Goal: Find specific page/section: Find specific page/section

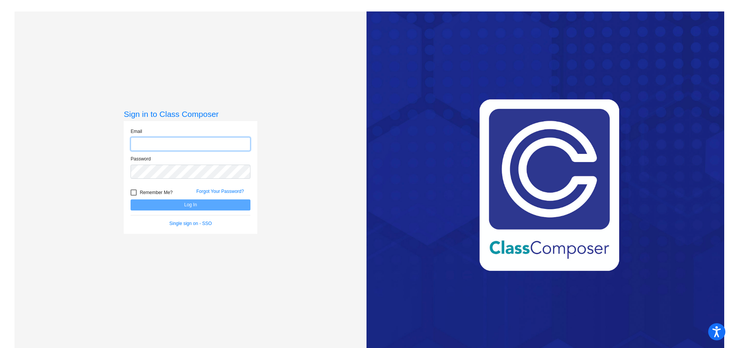
type input "[EMAIL_ADDRESS][DOMAIN_NAME]"
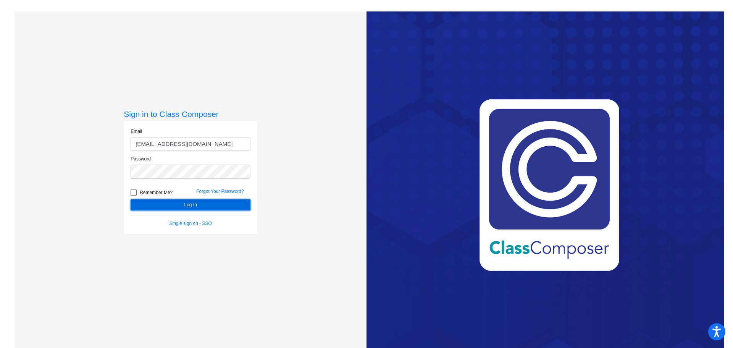
click at [221, 206] on button "Log In" at bounding box center [191, 204] width 120 height 11
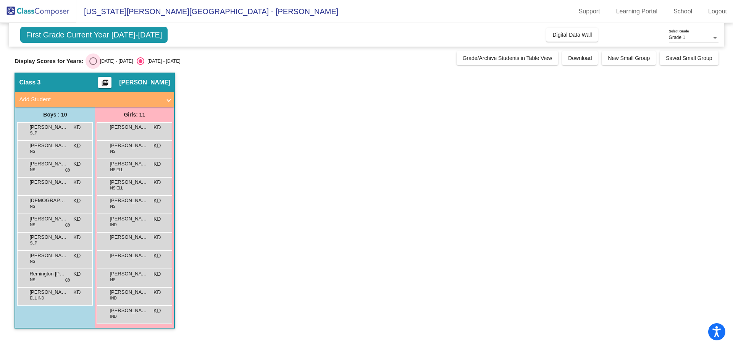
click at [91, 63] on div "Select an option" at bounding box center [93, 61] width 8 height 8
click at [93, 65] on input "[DATE] - [DATE]" at bounding box center [93, 65] width 0 height 0
radio input "true"
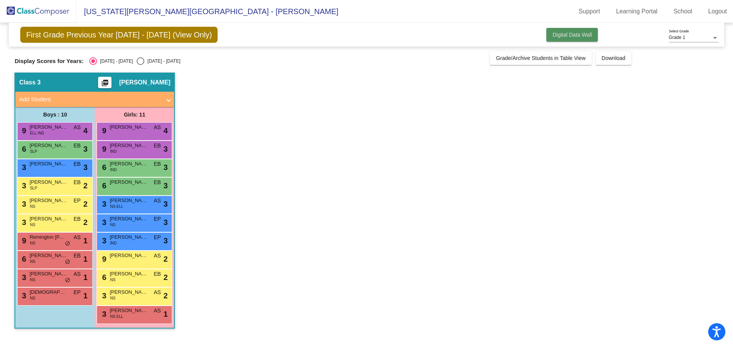
click at [573, 38] on span "Digital Data Wall" at bounding box center [571, 35] width 39 height 6
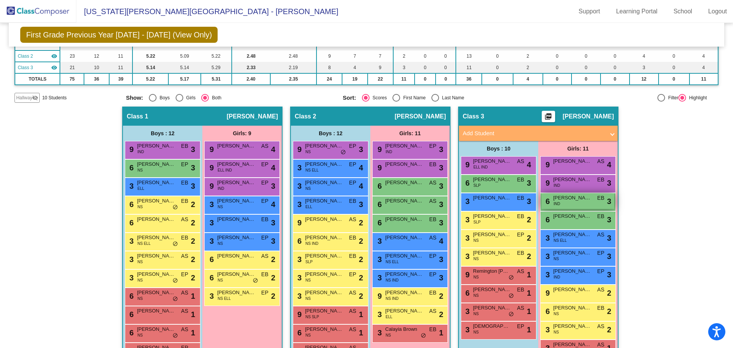
scroll to position [102, 0]
